Goal: Transaction & Acquisition: Purchase product/service

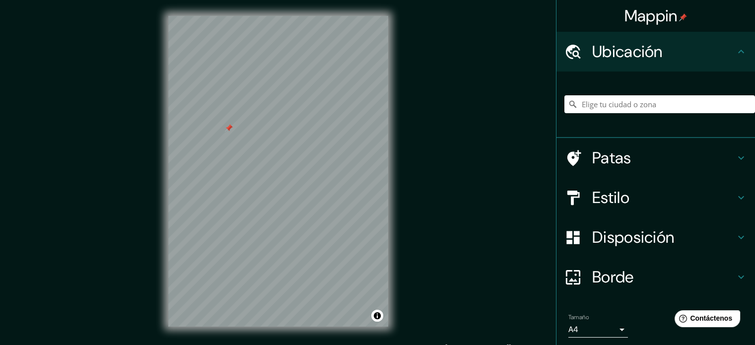
click at [452, 163] on div "Mappin Ubicación Patas Estilo Disposición Borde Elige un borde. Consejo : puede…" at bounding box center [377, 179] width 755 height 358
click at [132, 130] on div "Mappin Ubicación Patas Estilo Disposición Borde Elige un borde. Consejo : puede…" at bounding box center [377, 179] width 755 height 358
click at [552, 162] on div "Mappin Ubicación Patas Estilo Disposición Borde Elige un borde. Consejo : puede…" at bounding box center [377, 179] width 755 height 358
click at [642, 108] on input "Elige tu ciudad o zona" at bounding box center [659, 104] width 191 height 18
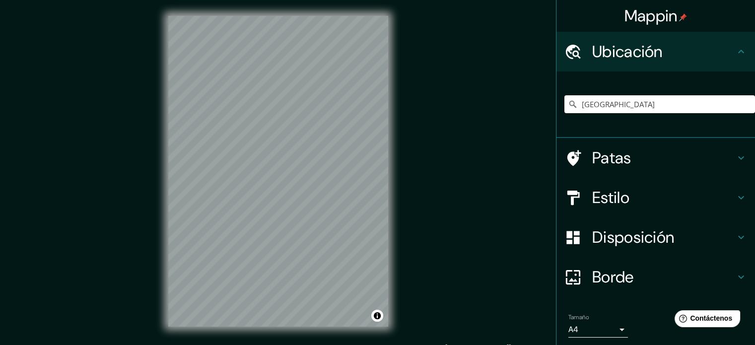
click at [531, 137] on div "Mappin Ubicación Colombia Patas Estilo Disposición Borde Elige un borde. Consej…" at bounding box center [377, 179] width 755 height 358
drag, startPoint x: 498, startPoint y: 101, endPoint x: 496, endPoint y: 81, distance: 20.5
click at [496, 81] on div "Mappin Ubicación Colombia Patas Estilo Disposición Borde Elige un borde. Consej…" at bounding box center [377, 179] width 755 height 358
click at [617, 105] on input "Colombia" at bounding box center [659, 104] width 191 height 18
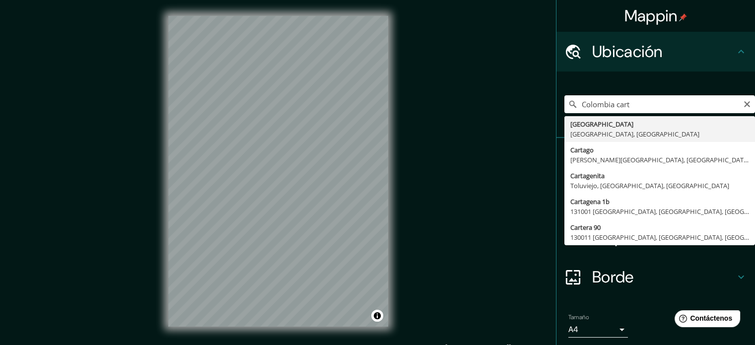
type input "Cartagena, Bolívar, Colombia"
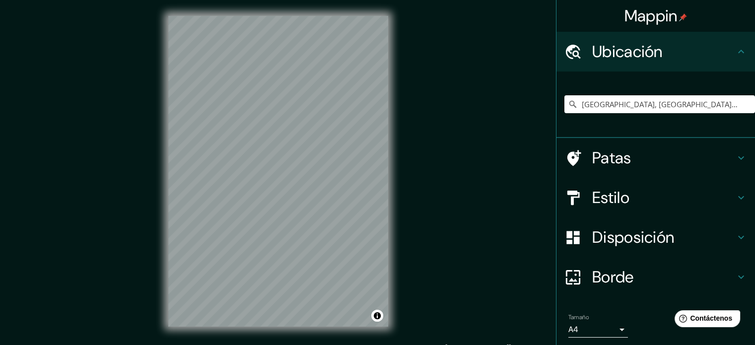
click at [622, 158] on font "Patas" at bounding box center [611, 157] width 39 height 21
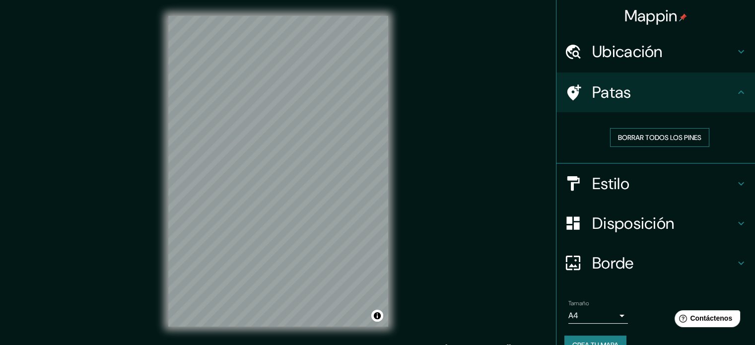
click at [651, 138] on font "Borrar todos los pines" at bounding box center [659, 137] width 83 height 9
click at [638, 186] on h4 "Estilo" at bounding box center [663, 184] width 143 height 20
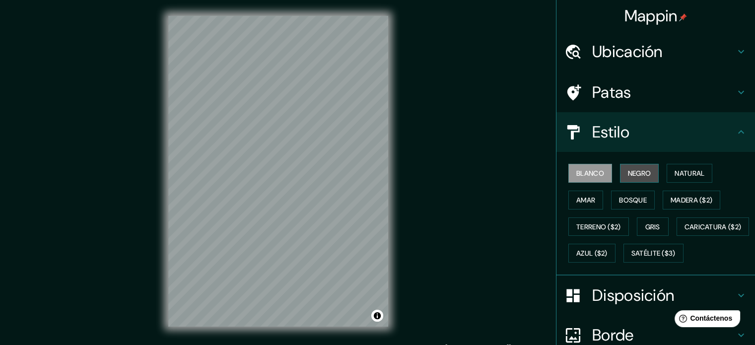
click at [638, 165] on button "Negro" at bounding box center [639, 173] width 39 height 19
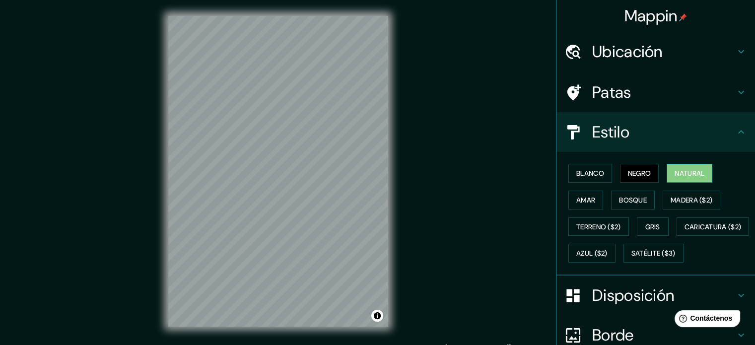
click at [691, 177] on font "Natural" at bounding box center [689, 173] width 30 height 9
click at [595, 172] on font "Blanco" at bounding box center [590, 173] width 28 height 9
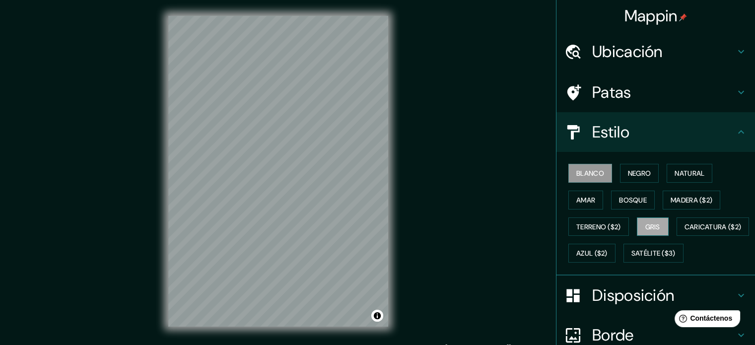
click at [637, 219] on button "Gris" at bounding box center [653, 226] width 32 height 19
click at [663, 212] on div "Blanco Negro Natural Amar Bosque Madera ($2) Terreno ($2) Gris Caricatura ($2) …" at bounding box center [659, 213] width 191 height 107
drag, startPoint x: 652, startPoint y: 200, endPoint x: 644, endPoint y: 199, distance: 8.4
click at [650, 200] on div "Blanco Negro Natural Amar Bosque Madera ($2) Terreno ($2) Gris Caricatura ($2) …" at bounding box center [659, 213] width 191 height 107
click at [643, 198] on button "Bosque" at bounding box center [633, 200] width 44 height 19
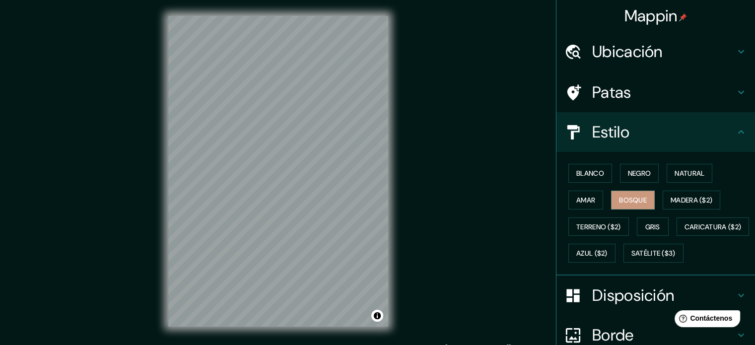
click at [615, 59] on font "Ubicación" at bounding box center [627, 51] width 70 height 21
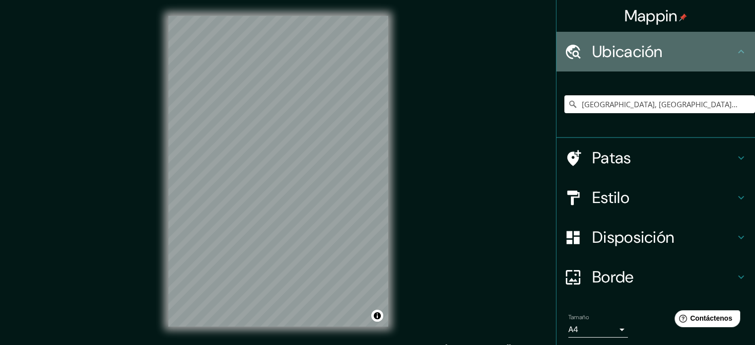
click at [615, 59] on font "Ubicación" at bounding box center [627, 51] width 70 height 21
click at [735, 47] on icon at bounding box center [741, 52] width 12 height 12
click at [735, 54] on icon at bounding box center [741, 52] width 12 height 12
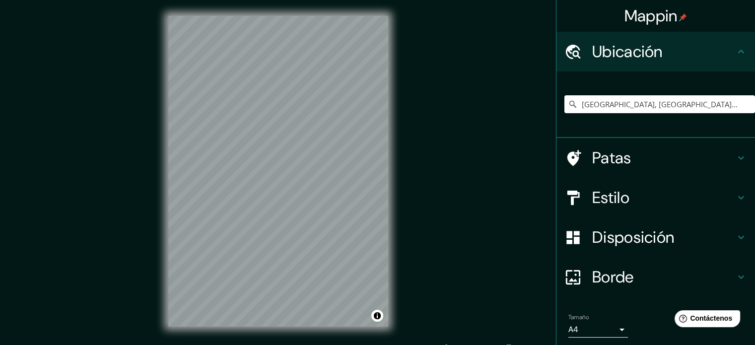
click at [659, 169] on div "Patas" at bounding box center [655, 158] width 198 height 40
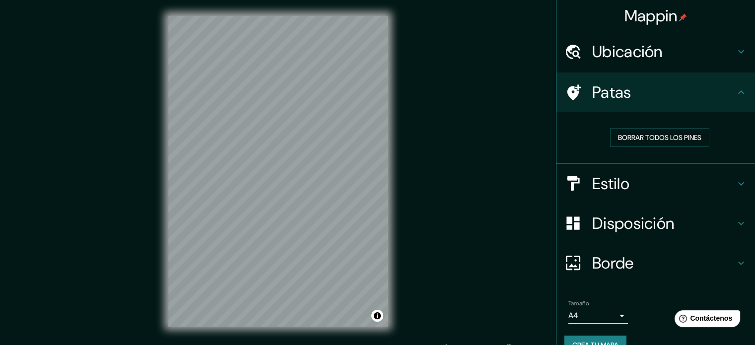
click at [735, 90] on icon at bounding box center [741, 92] width 12 height 12
click at [716, 185] on h4 "Estilo" at bounding box center [663, 184] width 143 height 20
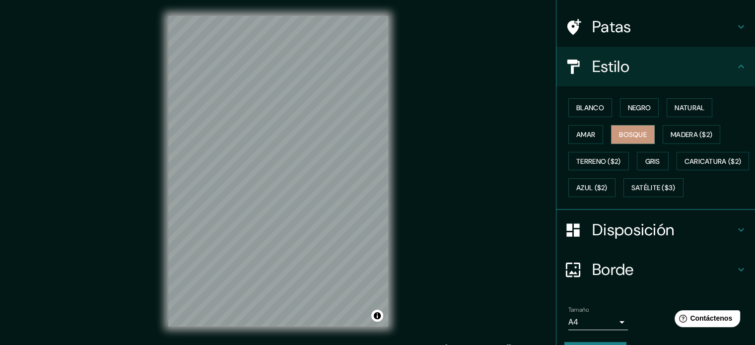
scroll to position [117, 0]
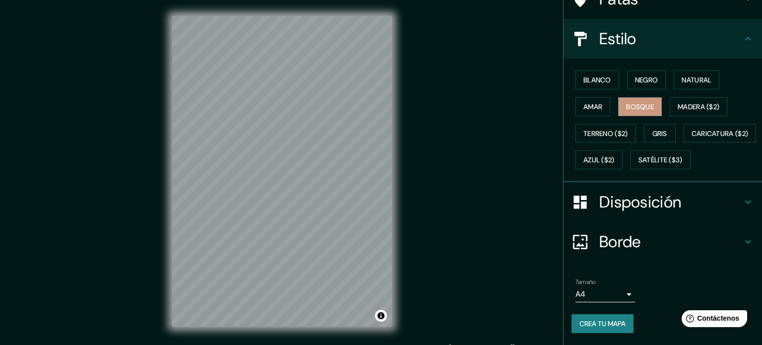
click at [598, 293] on body "Mappin Ubicación Cartagena, Bolívar, Colombia Patas Estilo Blanco Negro Natural…" at bounding box center [381, 172] width 762 height 345
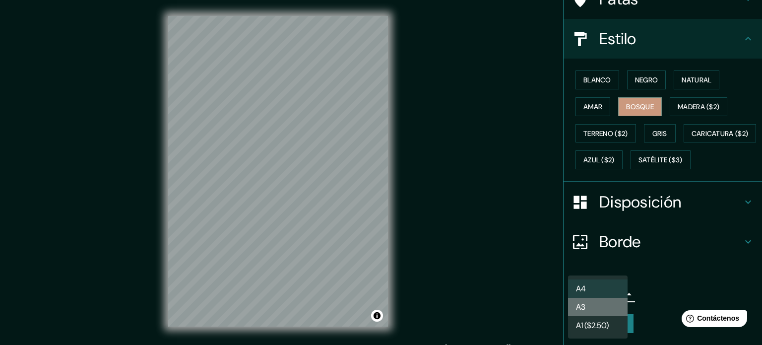
click at [608, 313] on li "A3" at bounding box center [598, 307] width 60 height 18
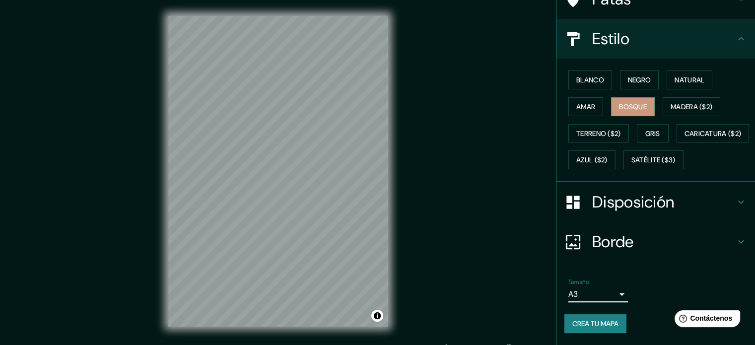
click at [596, 323] on font "Crea tu mapa" at bounding box center [595, 323] width 46 height 9
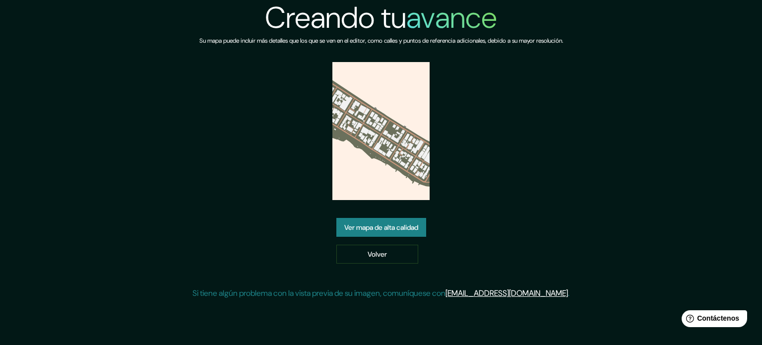
click at [392, 223] on font "Ver mapa de alta calidad" at bounding box center [381, 227] width 74 height 9
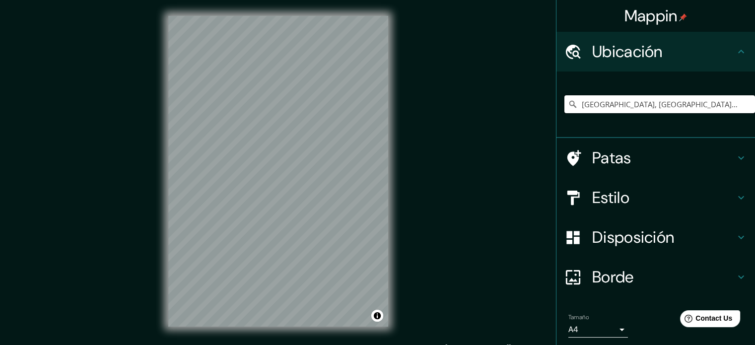
click at [677, 103] on input "Cartagena, Bolívar, Colombia" at bounding box center [659, 104] width 191 height 18
click at [683, 93] on div "Cartagena, Bolívar, Colombia" at bounding box center [659, 104] width 191 height 50
click at [683, 102] on input "Cartagena, Bolívar, Colombia" at bounding box center [659, 104] width 191 height 18
click at [695, 105] on input "Cartagena, Bolívar, Colombia" at bounding box center [659, 104] width 191 height 18
click at [648, 106] on input "Elige tu ciudad o zona" at bounding box center [659, 104] width 191 height 18
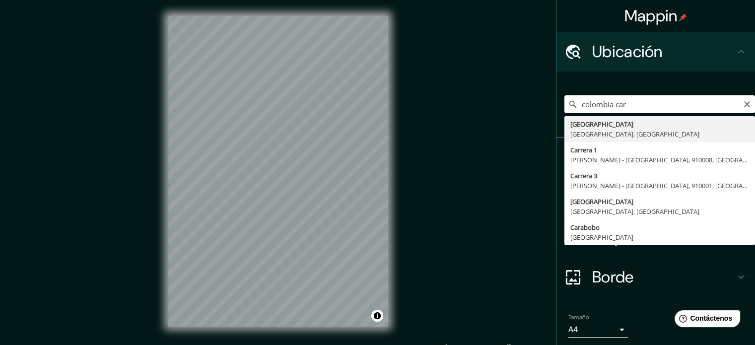
type input "Cartagena, Bolívar, Colombia"
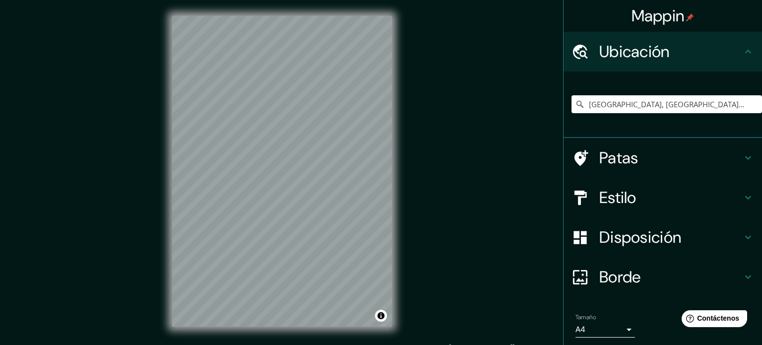
click at [577, 324] on body "Mappin Ubicación Cartagena, Bolívar, Colombia Patas Estilo Disposición Borde El…" at bounding box center [381, 172] width 762 height 345
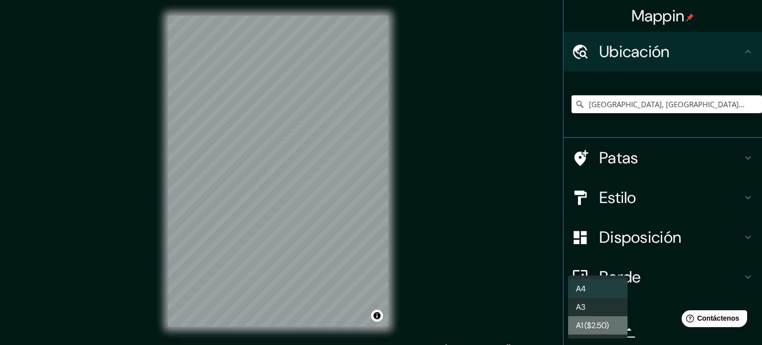
click at [606, 326] on font "A1 ($2.50)" at bounding box center [592, 325] width 33 height 10
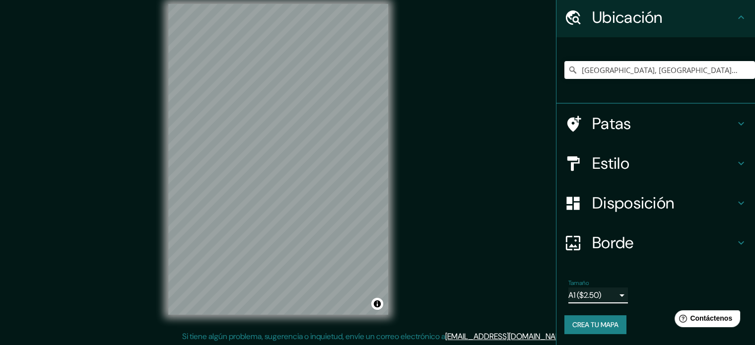
scroll to position [13, 0]
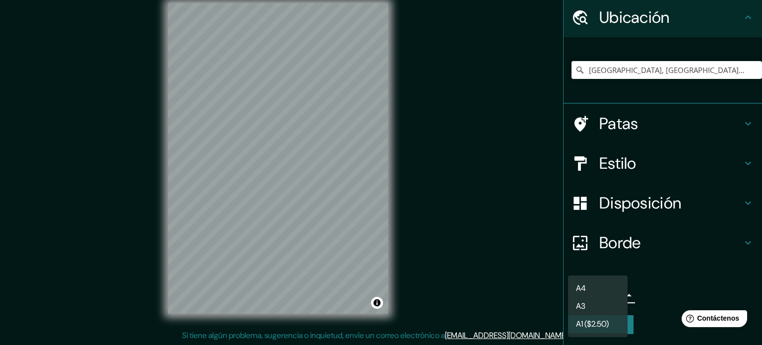
click at [604, 294] on body "Mappin Ubicación Cartagena, Bolívar, Colombia Patas Estilo Disposición Borde El…" at bounding box center [381, 159] width 762 height 345
drag, startPoint x: 606, startPoint y: 307, endPoint x: 611, endPoint y: 309, distance: 5.3
click at [606, 308] on li "A3" at bounding box center [598, 307] width 60 height 18
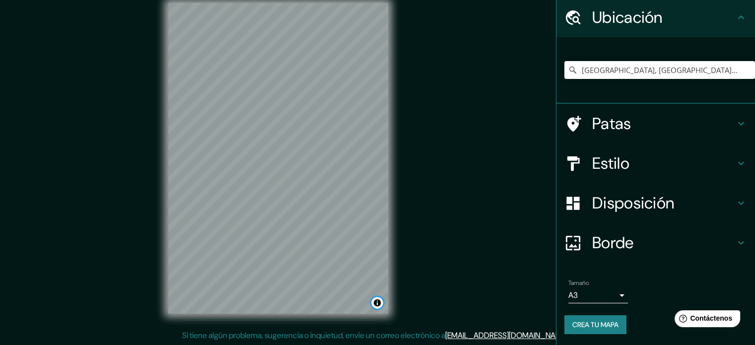
click at [375, 302] on button "Activar o desactivar atribución" at bounding box center [377, 303] width 12 height 12
click at [617, 244] on font "Borde" at bounding box center [613, 242] width 42 height 21
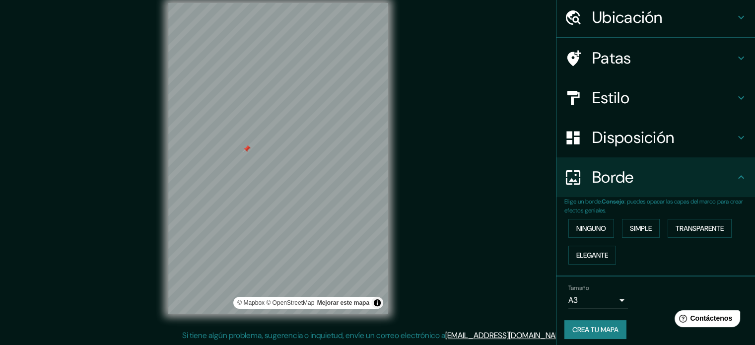
scroll to position [34, 0]
click at [598, 226] on font "Ninguno" at bounding box center [591, 228] width 30 height 9
click at [622, 229] on button "Simple" at bounding box center [641, 228] width 38 height 19
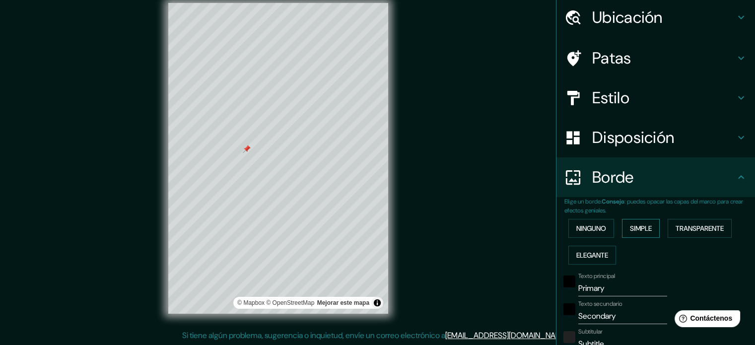
click at [630, 224] on font "Simple" at bounding box center [641, 228] width 22 height 9
type input "177"
type input "35"
click at [630, 224] on font "Simple" at bounding box center [641, 228] width 22 height 9
type input "177"
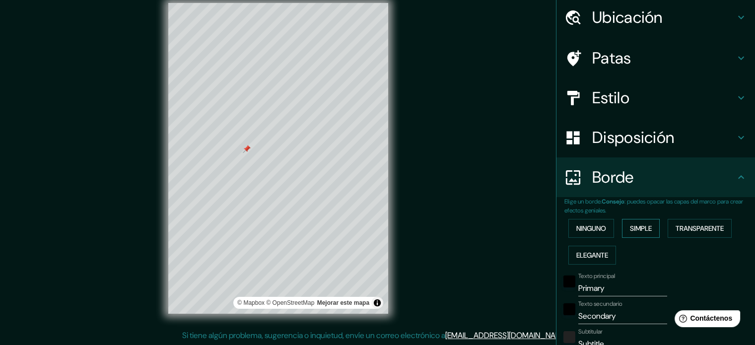
type input "35"
click at [691, 228] on font "Transparente" at bounding box center [699, 228] width 48 height 9
click at [603, 252] on button "Elegante" at bounding box center [592, 255] width 48 height 19
click at [592, 234] on font "Ninguno" at bounding box center [591, 228] width 30 height 13
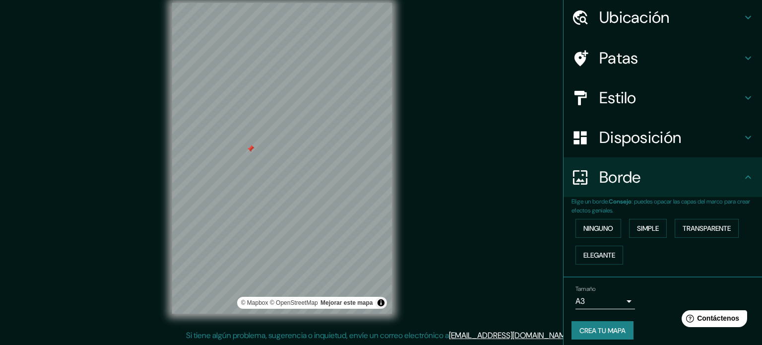
click at [610, 292] on body "Mappin Ubicación Cartagena, Bolívar, Colombia Patas Estilo Disposición Borde El…" at bounding box center [381, 159] width 762 height 345
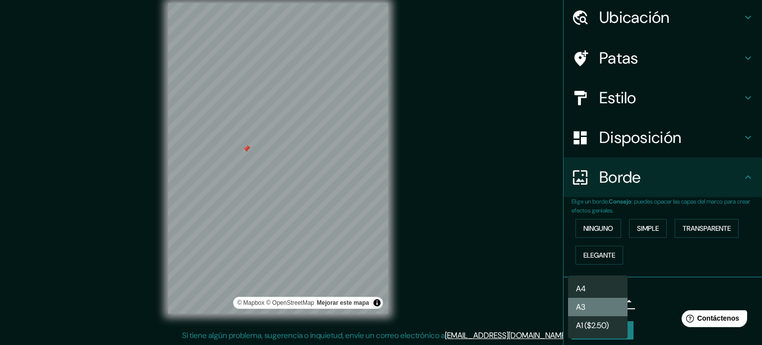
click at [603, 309] on li "A3" at bounding box center [598, 307] width 60 height 18
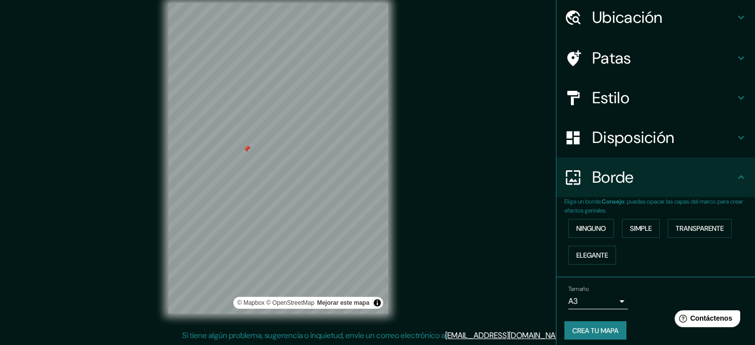
click at [599, 292] on div "Tamaño A3 single" at bounding box center [598, 297] width 60 height 24
click at [602, 304] on body "Mappin Ubicación Cartagena, Bolívar, Colombia Patas Estilo Disposición Borde El…" at bounding box center [377, 159] width 755 height 345
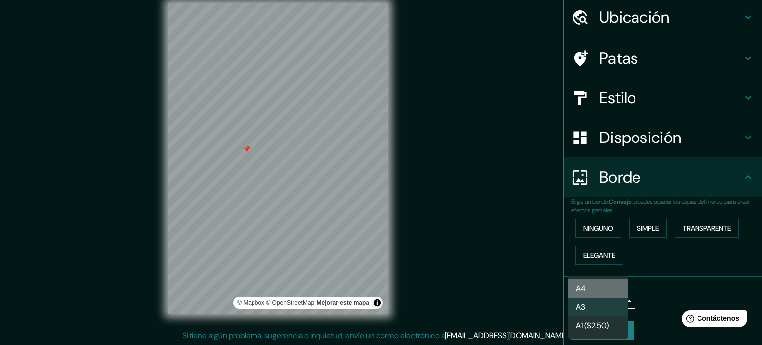
click at [605, 285] on li "A4" at bounding box center [598, 288] width 60 height 18
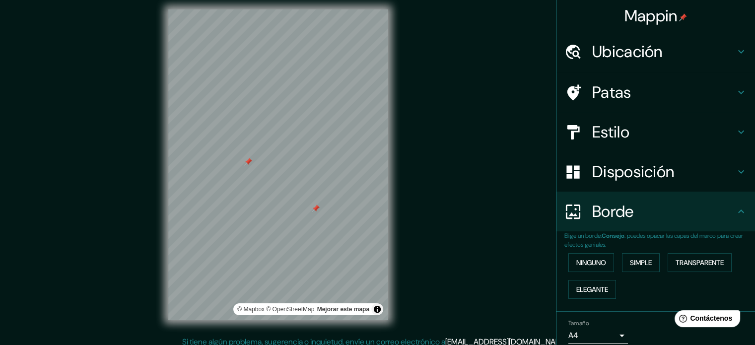
scroll to position [0, 0]
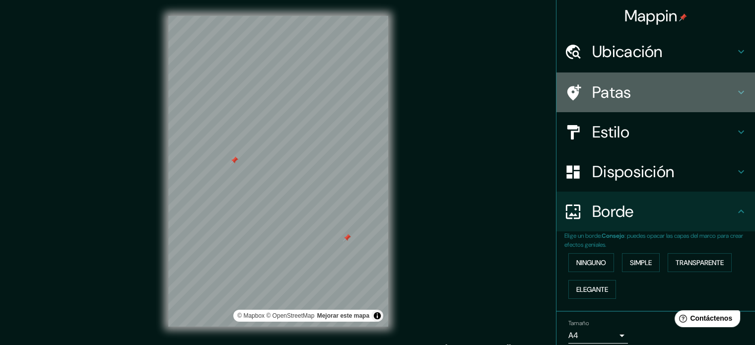
click at [623, 96] on h4 "Patas" at bounding box center [663, 92] width 143 height 20
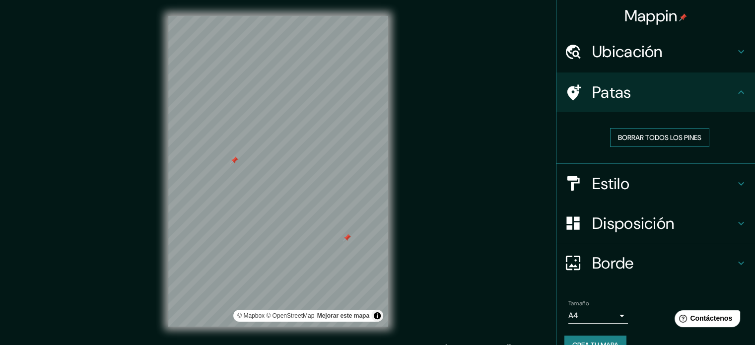
click at [658, 143] on font "Borrar todos los pines" at bounding box center [659, 137] width 83 height 13
click at [637, 91] on h4 "Patas" at bounding box center [663, 92] width 143 height 20
click at [676, 52] on h4 "Ubicación" at bounding box center [663, 52] width 143 height 20
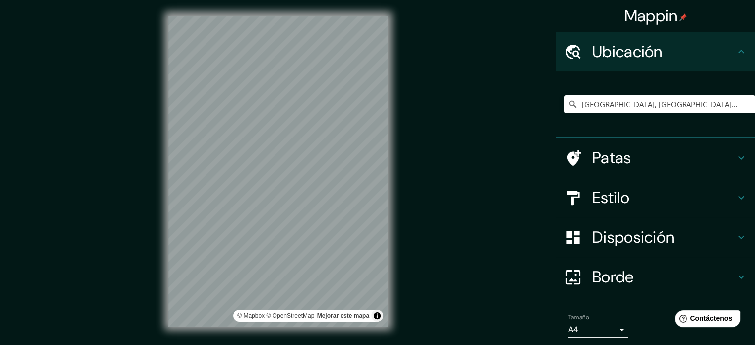
click at [676, 52] on h4 "Ubicación" at bounding box center [663, 52] width 143 height 20
click at [739, 55] on div "Ubicación" at bounding box center [655, 52] width 198 height 40
click at [735, 47] on icon at bounding box center [741, 52] width 12 height 12
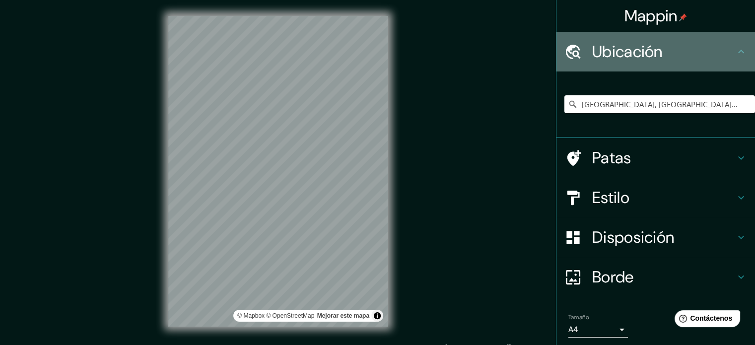
click at [620, 57] on font "Ubicación" at bounding box center [627, 51] width 70 height 21
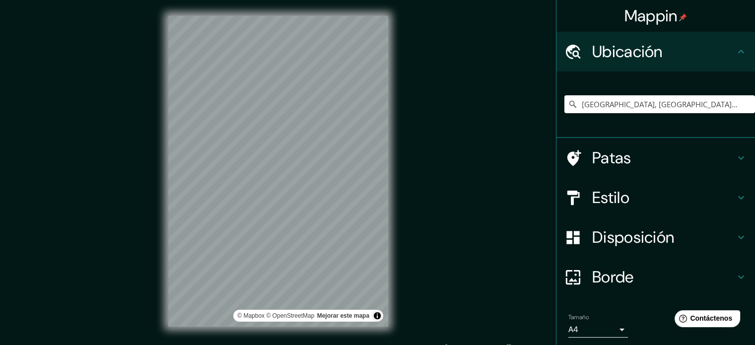
click at [632, 148] on h4 "Patas" at bounding box center [663, 158] width 143 height 20
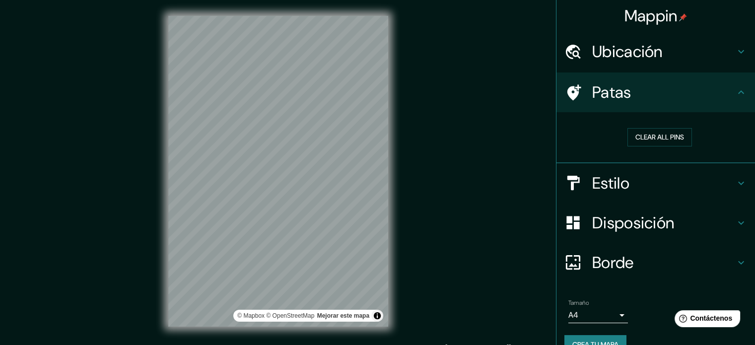
click at [614, 191] on font "Estilo" at bounding box center [610, 183] width 37 height 21
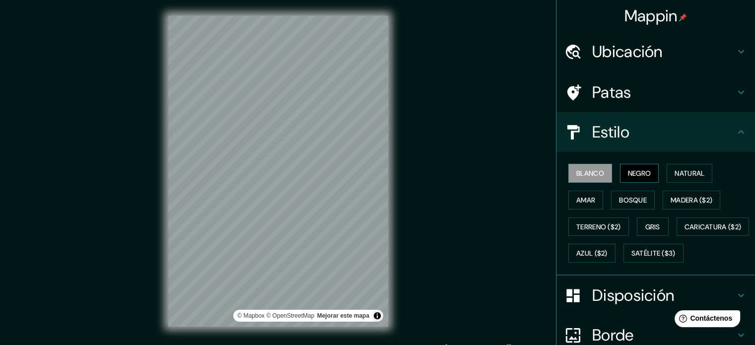
click at [649, 171] on button "Negro" at bounding box center [639, 173] width 39 height 19
click at [675, 176] on font "Natural" at bounding box center [689, 173] width 30 height 9
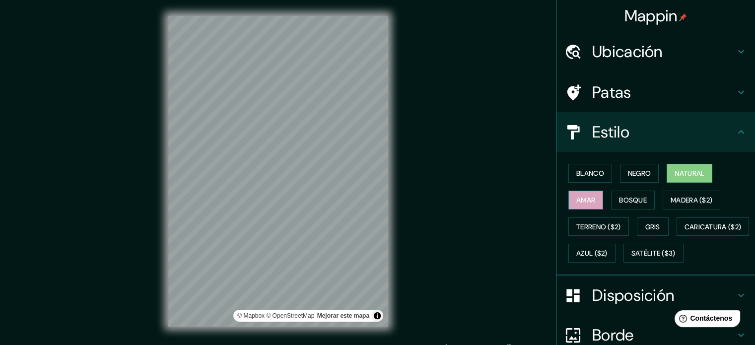
click at [564, 196] on div "Blanco Negro Natural Amar Bosque Madera ($2) Terreno ($2) Gris Caricatura ($2) …" at bounding box center [659, 213] width 191 height 107
click at [568, 198] on button "Amar" at bounding box center [585, 200] width 35 height 19
click at [634, 194] on font "Bosque" at bounding box center [633, 199] width 28 height 13
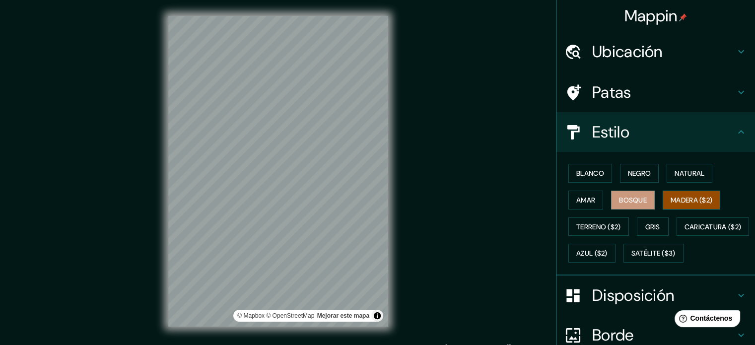
click at [688, 203] on font "Madera ($2)" at bounding box center [691, 199] width 42 height 9
click at [601, 222] on font "Terreno ($2)" at bounding box center [598, 226] width 45 height 9
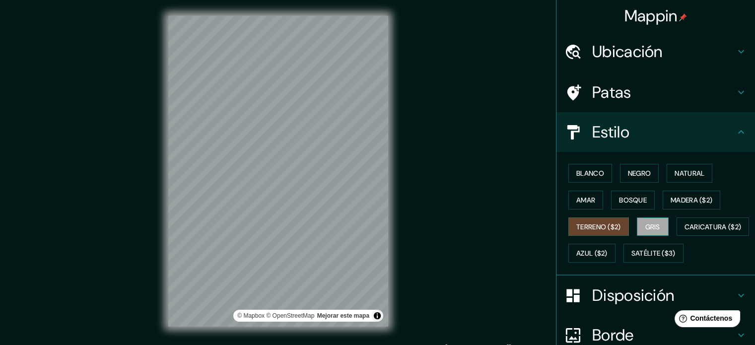
click at [645, 227] on font "Gris" at bounding box center [652, 226] width 15 height 9
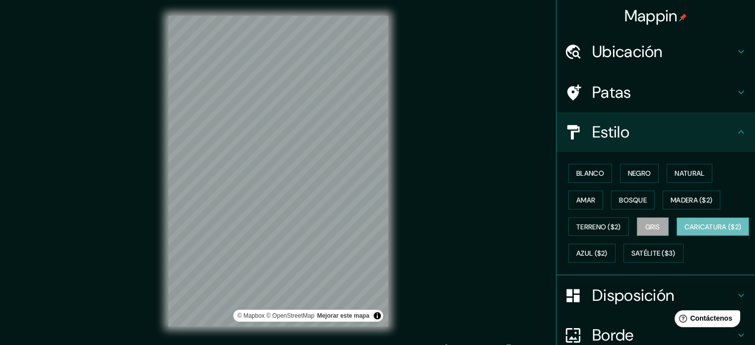
click at [684, 231] on font "Caricatura ($2)" at bounding box center [712, 226] width 57 height 9
click at [607, 251] on font "Azul ($2)" at bounding box center [591, 253] width 31 height 9
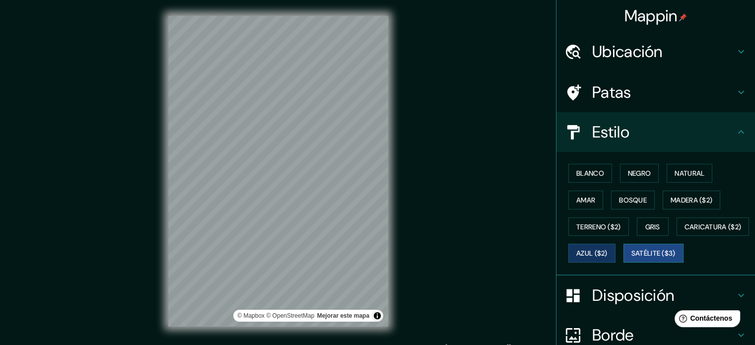
click at [623, 262] on button "Satélite ($3)" at bounding box center [653, 253] width 60 height 19
click at [579, 175] on font "Blanco" at bounding box center [590, 173] width 28 height 9
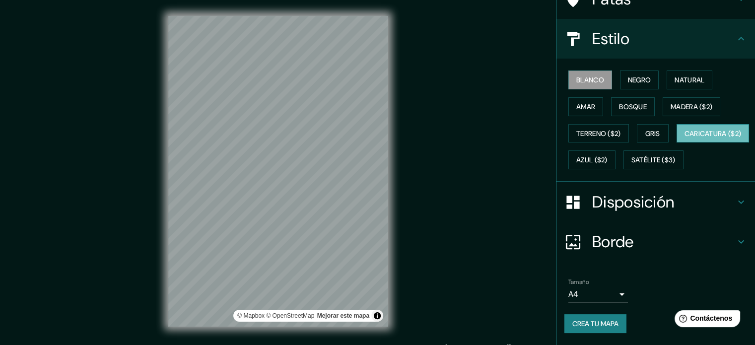
scroll to position [117, 0]
click at [623, 207] on font "Disposición" at bounding box center [633, 202] width 82 height 21
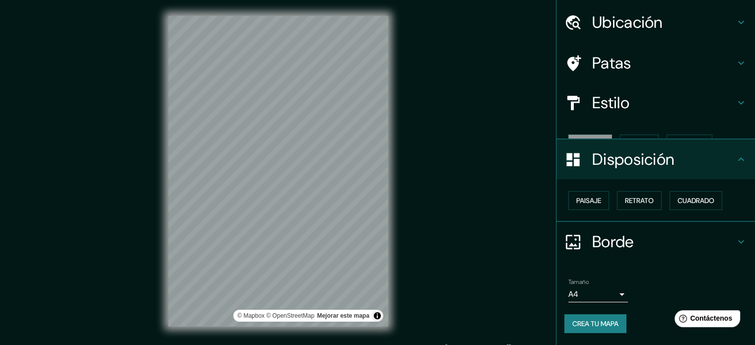
scroll to position [12, 0]
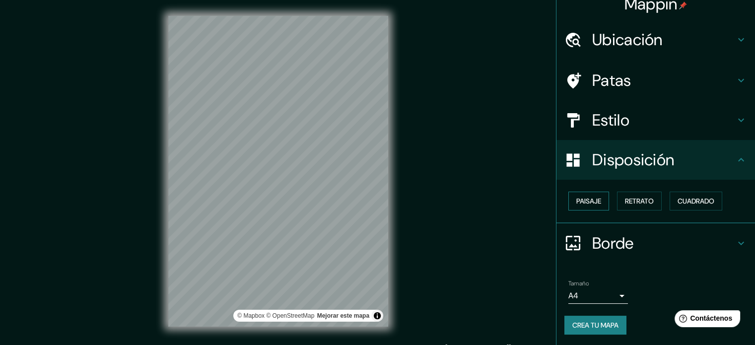
click at [593, 201] on font "Paisaje" at bounding box center [588, 200] width 25 height 9
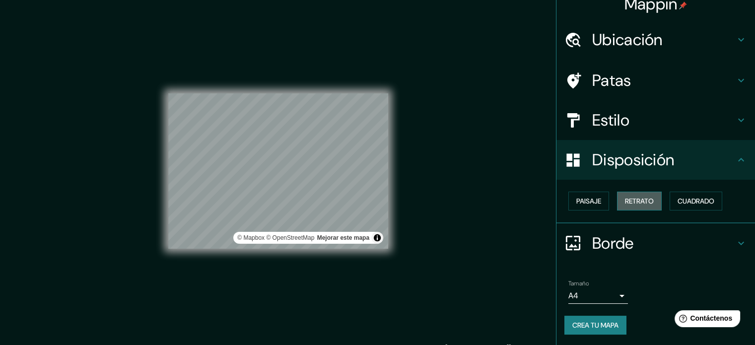
click at [617, 205] on button "Retrato" at bounding box center [639, 201] width 45 height 19
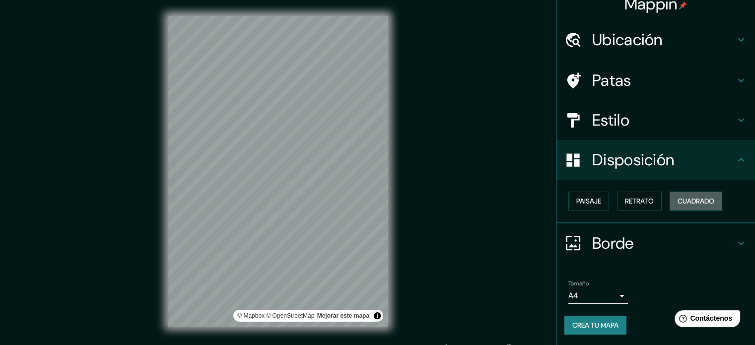
click at [685, 207] on button "Cuadrado" at bounding box center [695, 201] width 53 height 19
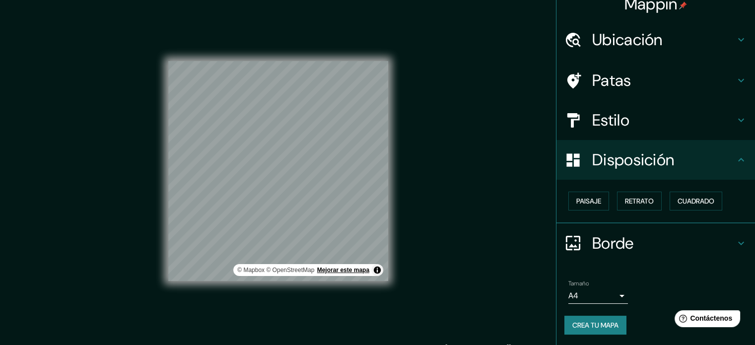
click at [355, 268] on font "Mejorar este mapa" at bounding box center [343, 269] width 52 height 7
click at [580, 200] on font "Paisaje" at bounding box center [588, 200] width 25 height 9
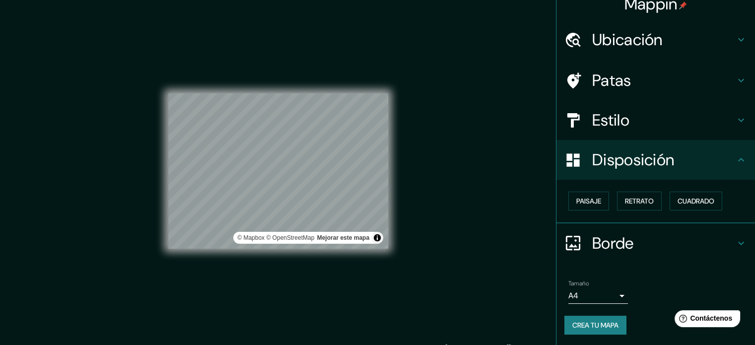
click at [613, 119] on font "Estilo" at bounding box center [610, 120] width 37 height 21
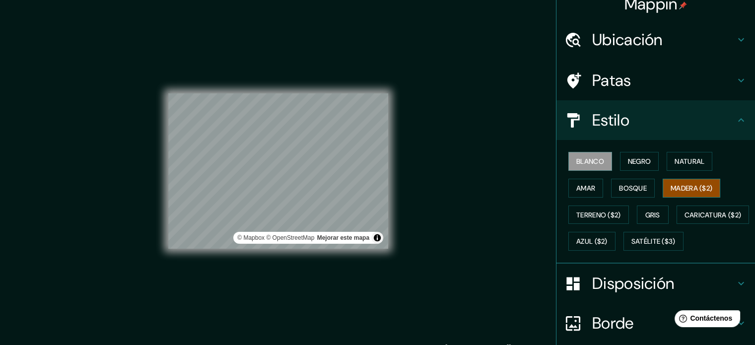
click at [685, 184] on font "Madera ($2)" at bounding box center [691, 188] width 42 height 9
click at [599, 164] on button "Blanco" at bounding box center [590, 161] width 44 height 19
click at [609, 158] on div "Blanco Negro Natural Amar Bosque Madera ($2) Terreno ($2) Gris Caricatura ($2) …" at bounding box center [659, 201] width 191 height 107
click at [628, 164] on font "Negro" at bounding box center [639, 161] width 23 height 9
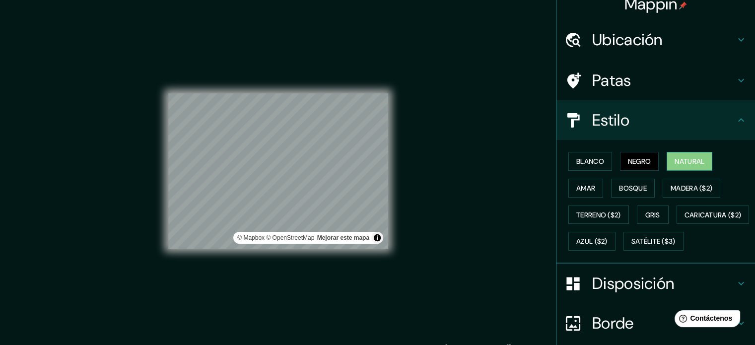
click at [677, 157] on font "Natural" at bounding box center [689, 161] width 30 height 9
click at [680, 185] on font "Madera ($2)" at bounding box center [691, 188] width 42 height 9
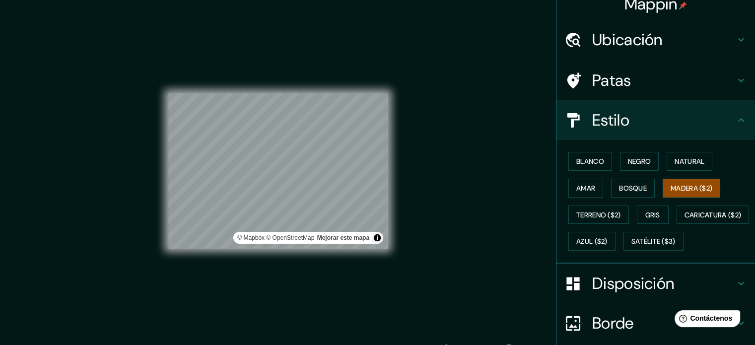
click at [407, 248] on div "Mappin Ubicación Cartagena, Bolívar, Colombia Patas Estilo Blanco Negro Natural…" at bounding box center [377, 179] width 755 height 358
drag, startPoint x: 404, startPoint y: 252, endPoint x: 403, endPoint y: 263, distance: 11.0
click at [402, 258] on div "Mappin Ubicación Cartagena, Bolívar, Colombia Patas Estilo Blanco Negro Natural…" at bounding box center [377, 179] width 755 height 358
